Goal: Task Accomplishment & Management: Manage account settings

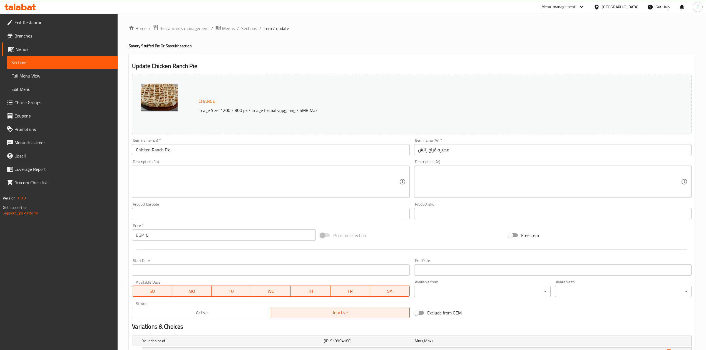
click at [35, 60] on span "Sections" at bounding box center [62, 62] width 102 height 7
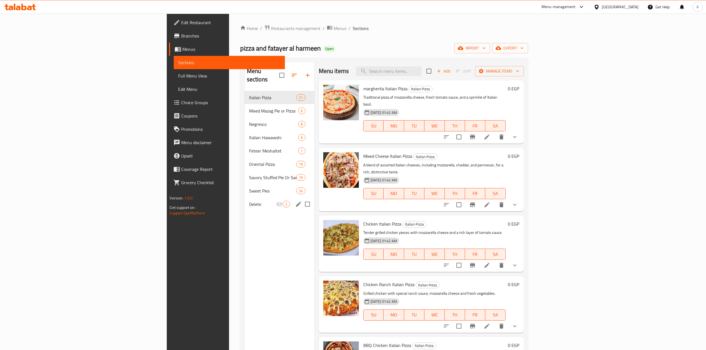
click at [302, 198] on input "Menu sections" at bounding box center [308, 204] width 12 height 12
checkbox input "true"
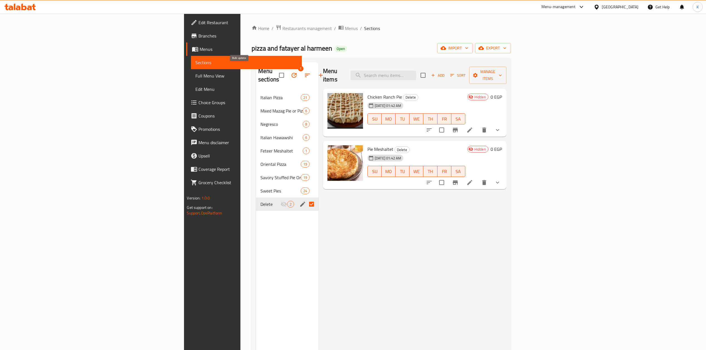
click at [292, 73] on icon "button" at bounding box center [294, 75] width 5 height 5
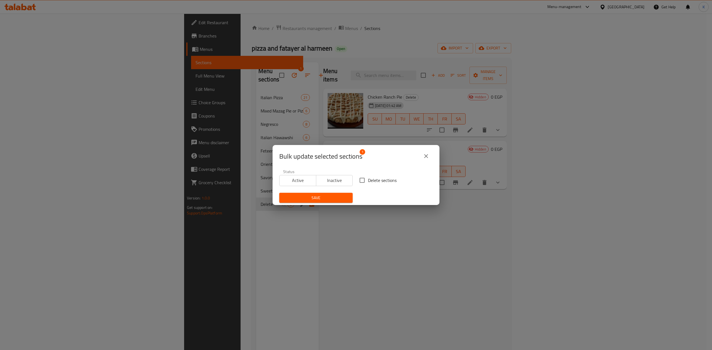
click at [361, 179] on input "Delete sections" at bounding box center [362, 181] width 12 height 12
checkbox input "true"
click at [331, 198] on span "Save" at bounding box center [316, 198] width 64 height 7
